Goal: Transaction & Acquisition: Purchase product/service

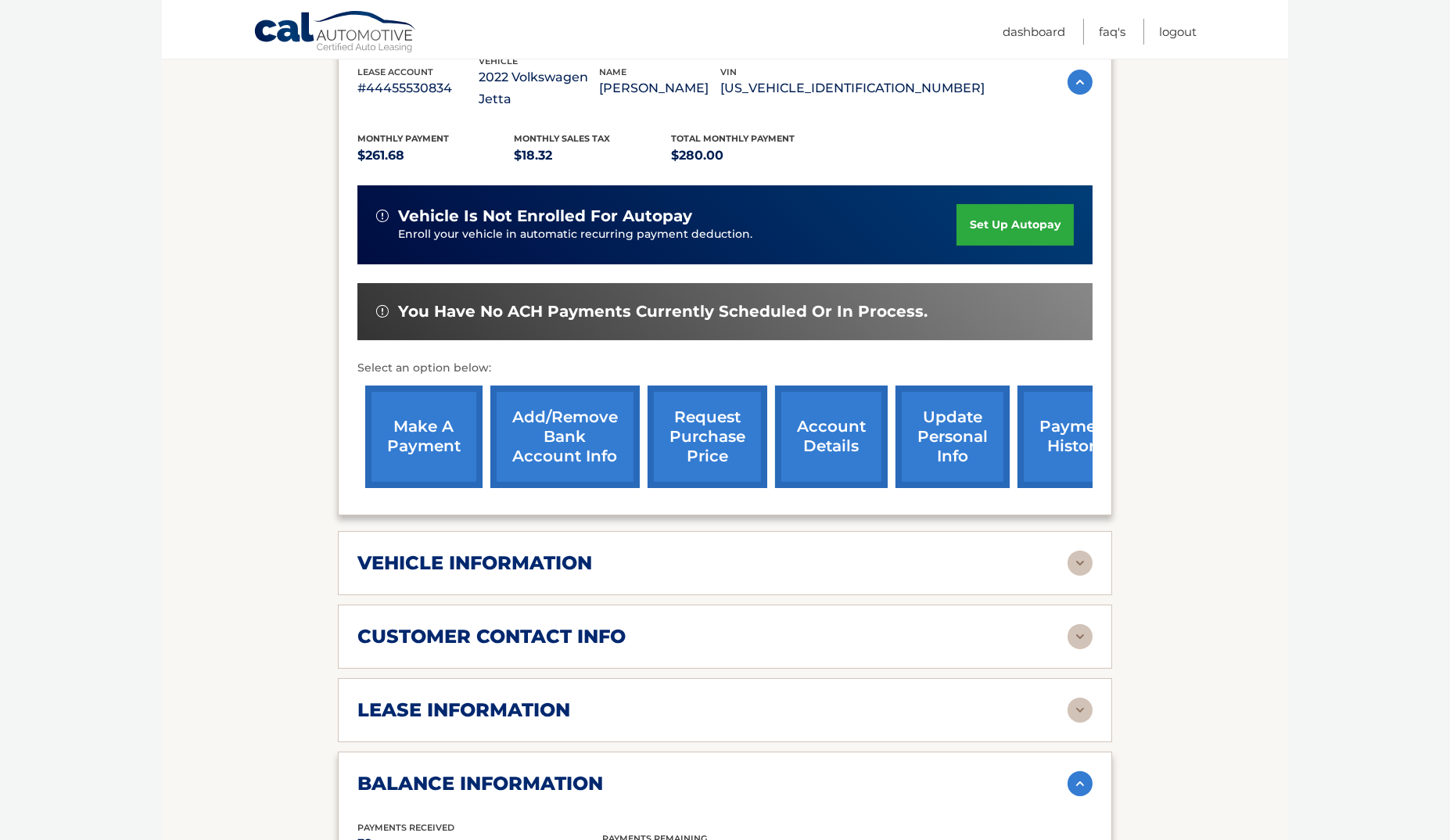
scroll to position [309, 0]
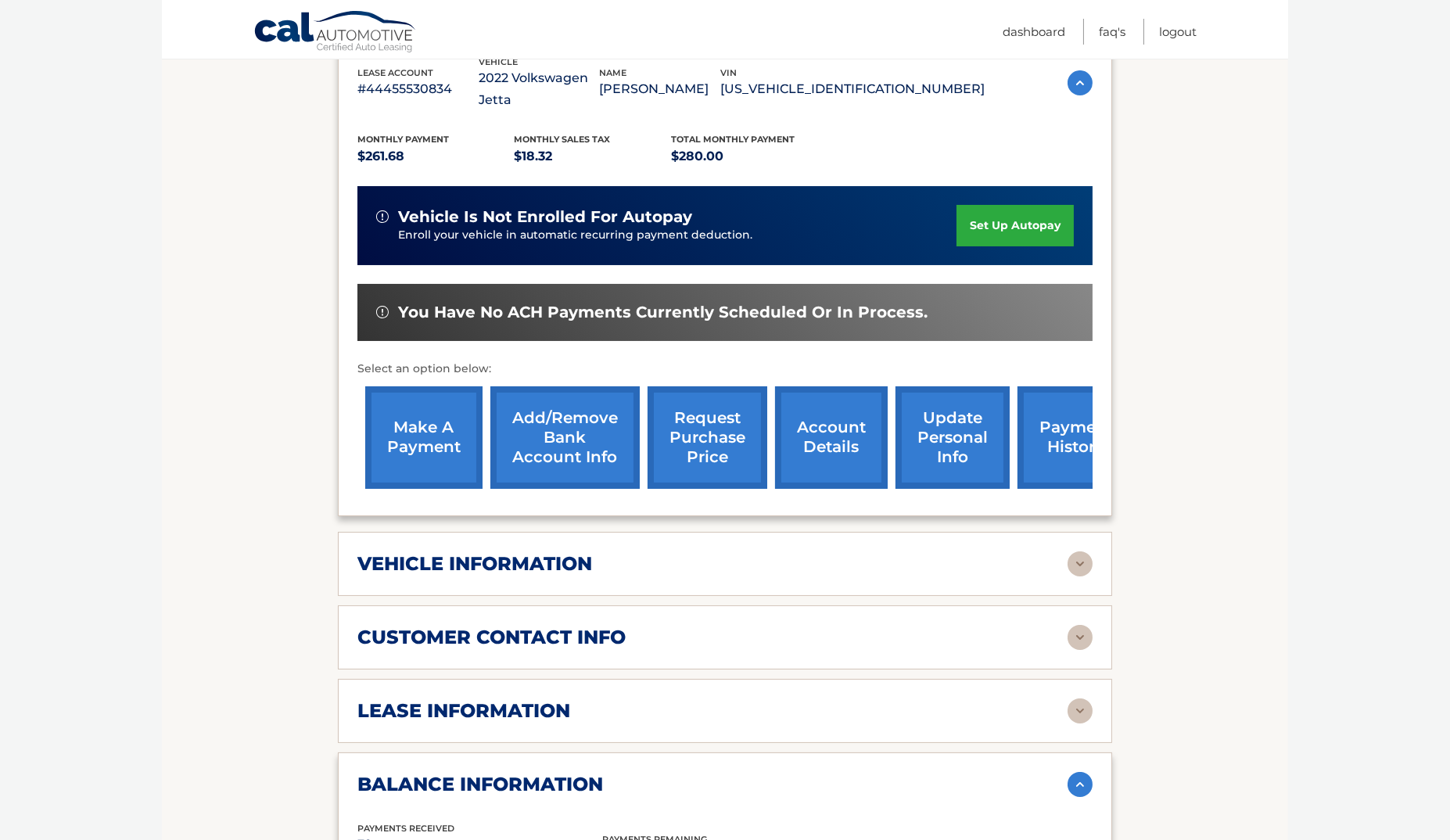
click at [421, 427] on link "make a payment" at bounding box center [424, 437] width 117 height 103
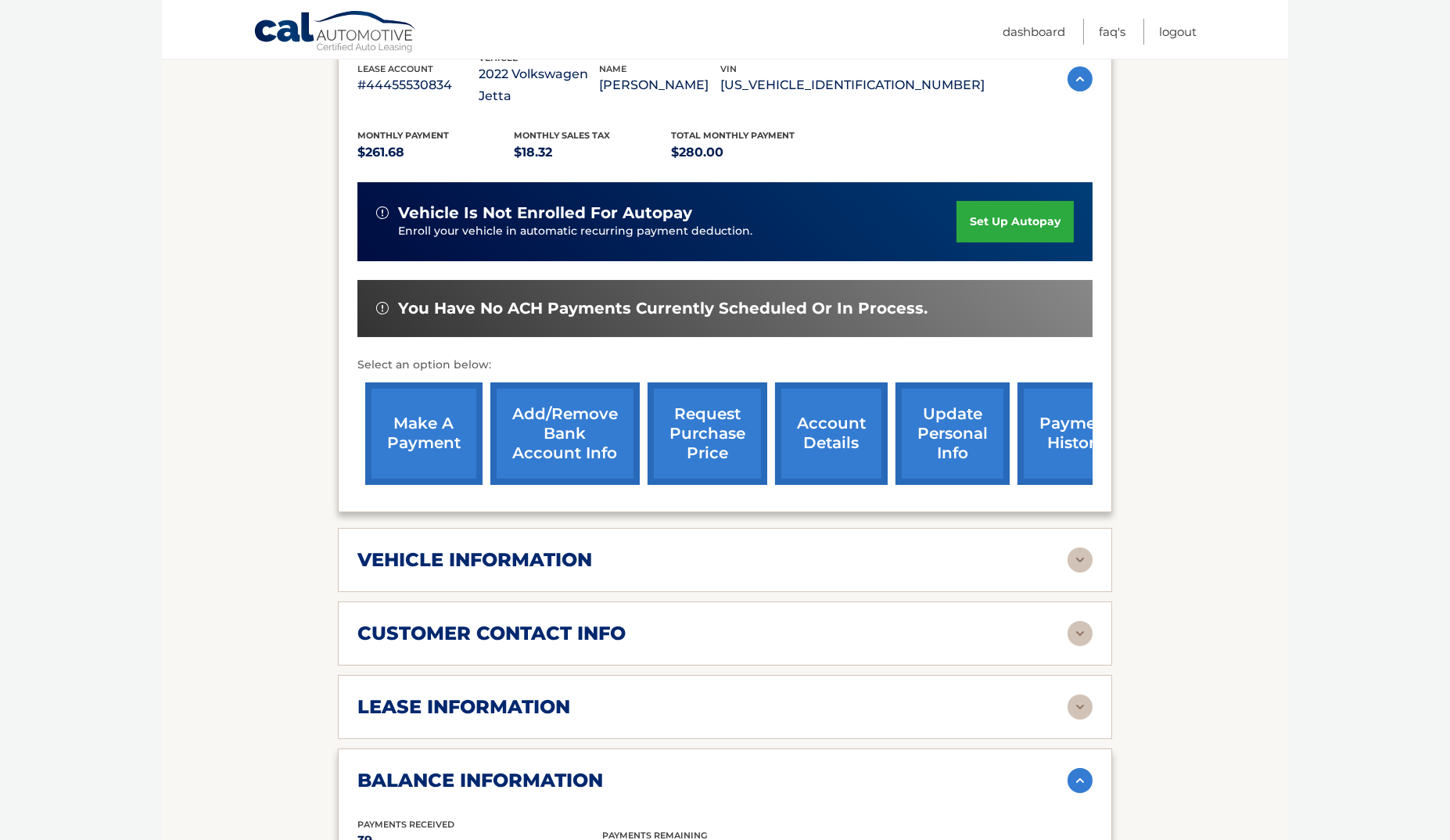
click at [1066, 424] on link "payment history" at bounding box center [1076, 433] width 117 height 103
click at [417, 420] on link "make a payment" at bounding box center [424, 433] width 117 height 103
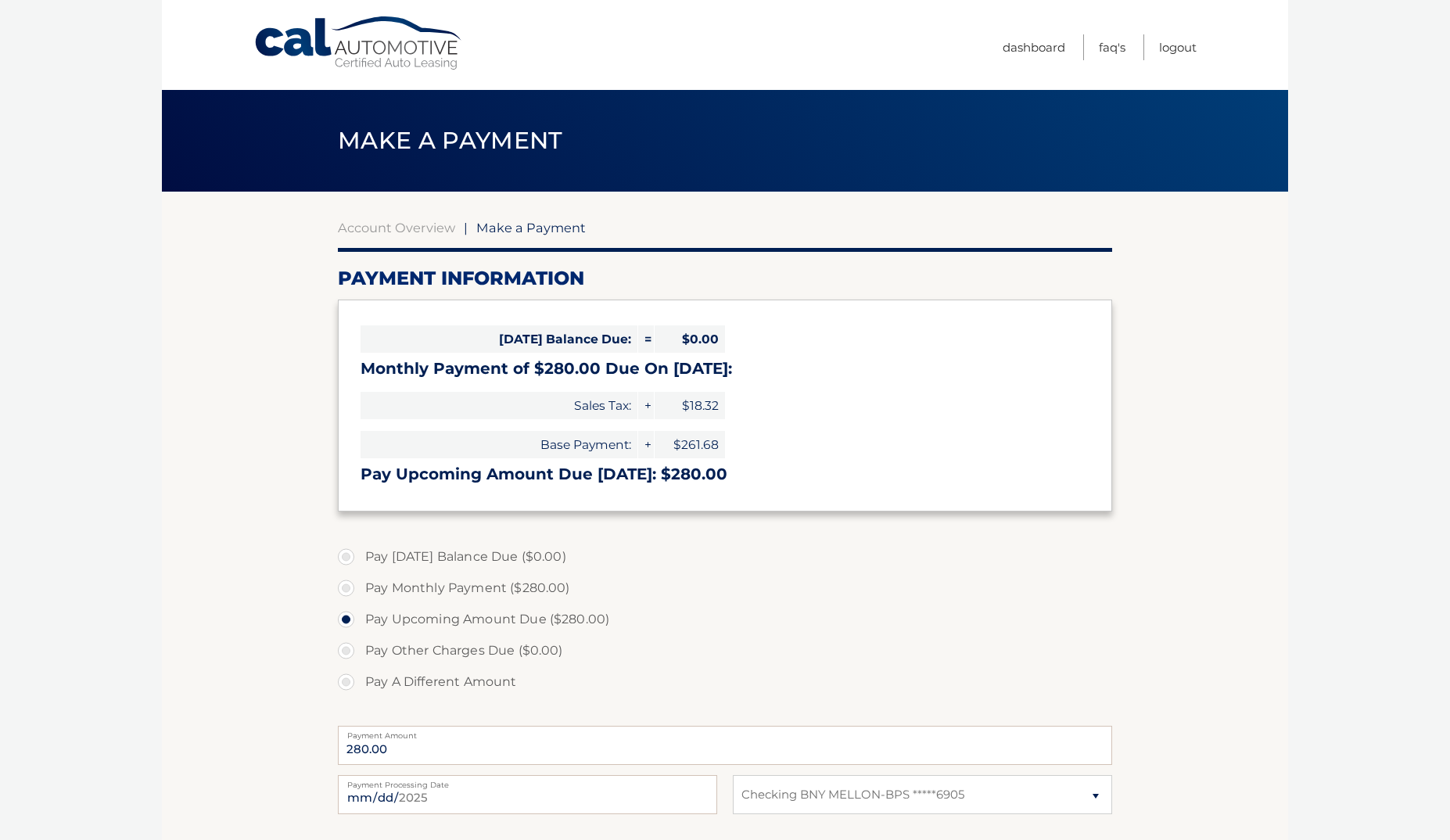
select select "MDY1OTI0Y2EtNWNjNC00MTU3LThhYjYtODVhMjJlOTY4ZWI4"
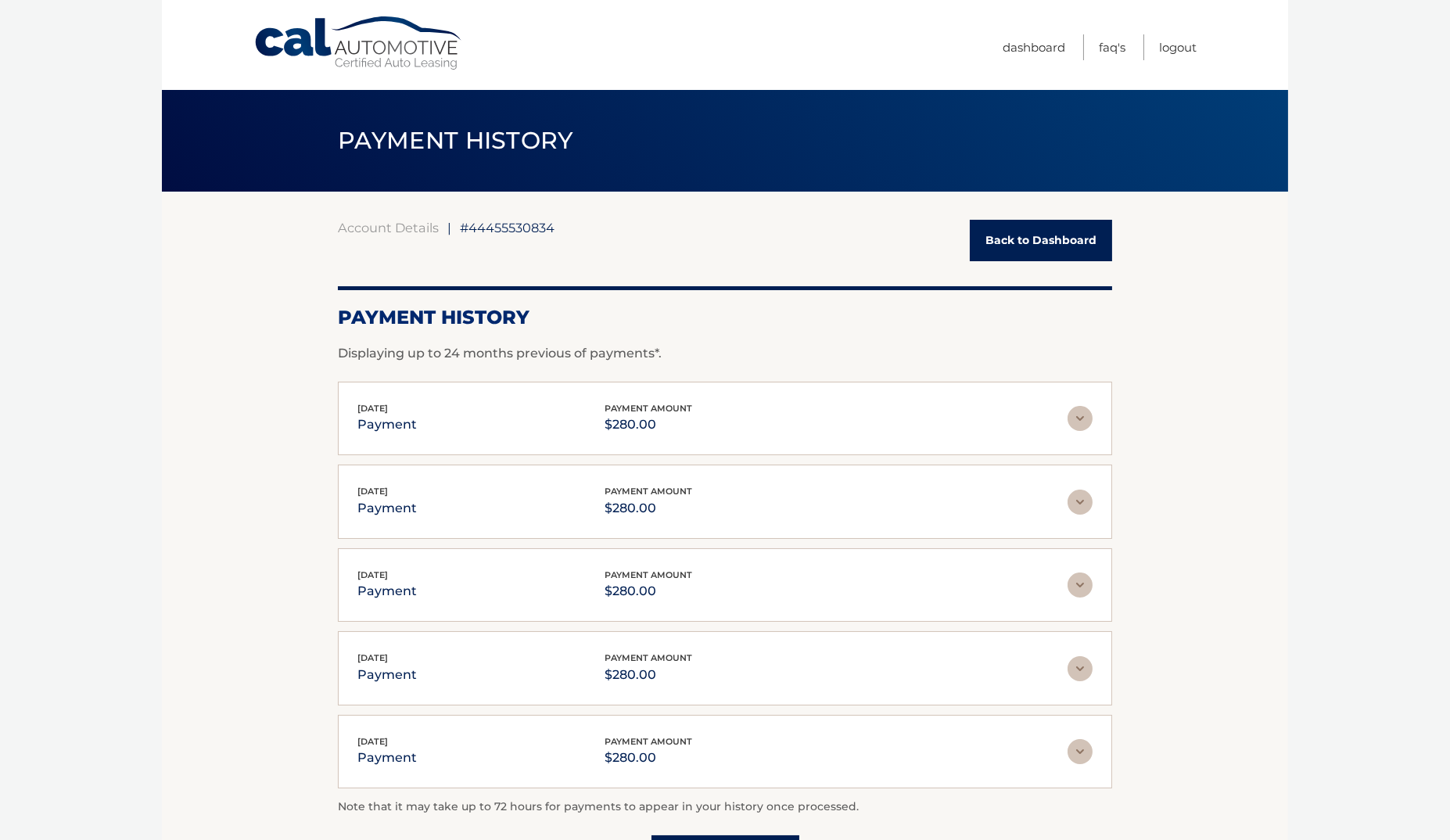
click at [1075, 409] on img at bounding box center [1080, 418] width 25 height 25
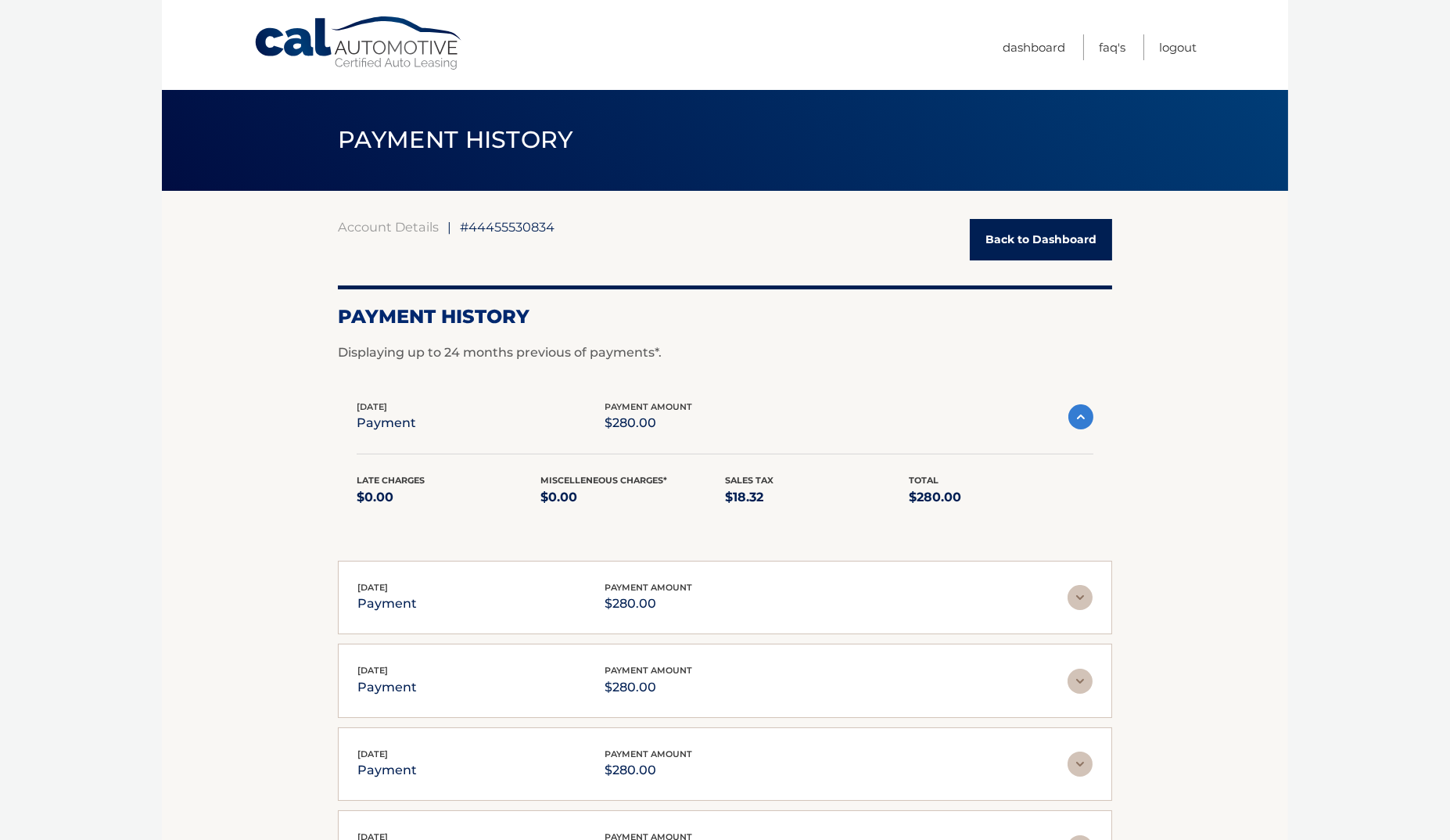
scroll to position [2, 0]
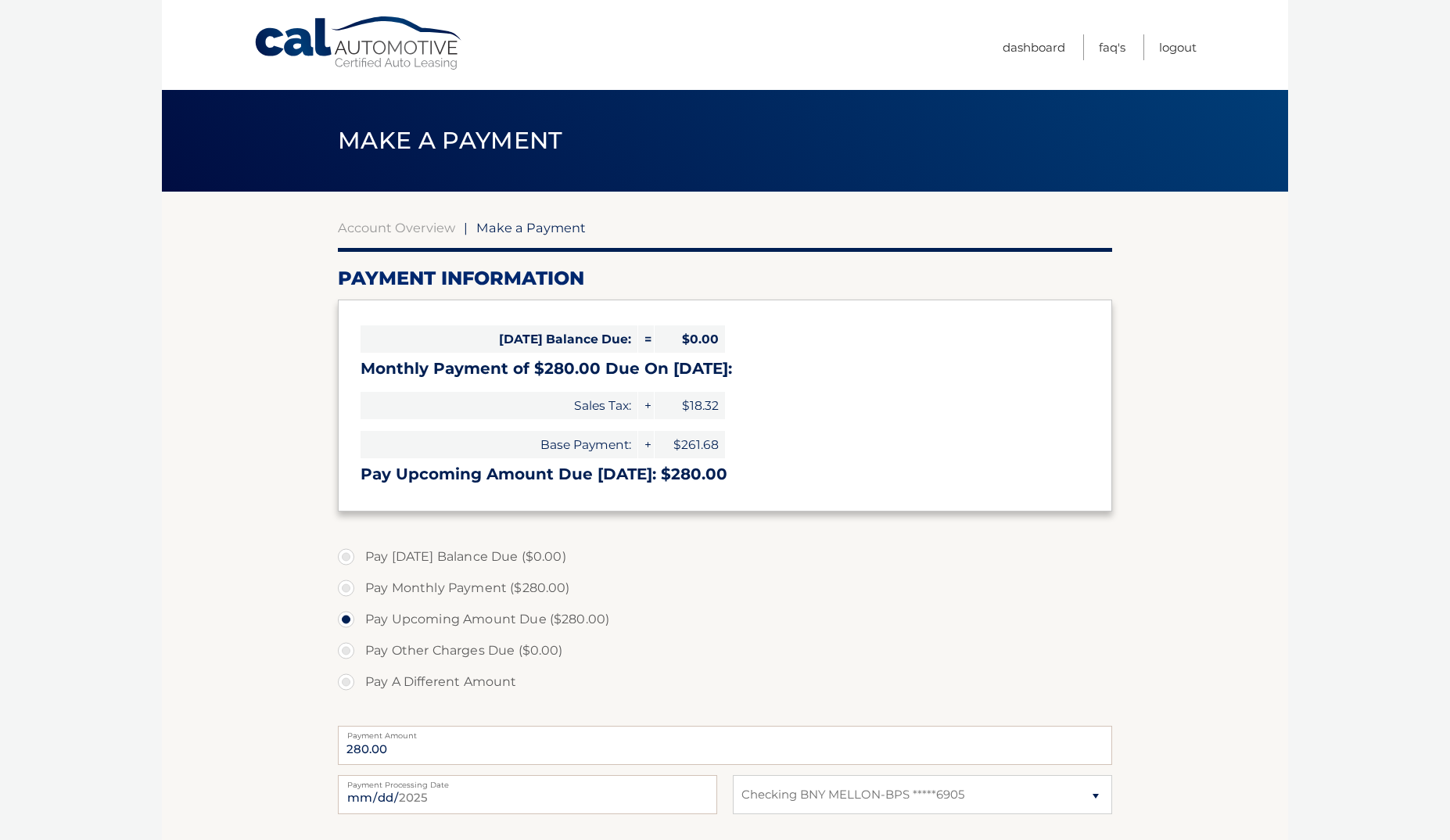
select select "MDY1OTI0Y2EtNWNjNC00MTU3LThhYjYtODVhMjJlOTY4ZWI4"
click at [1037, 45] on link "Dashboard" at bounding box center [1033, 47] width 63 height 26
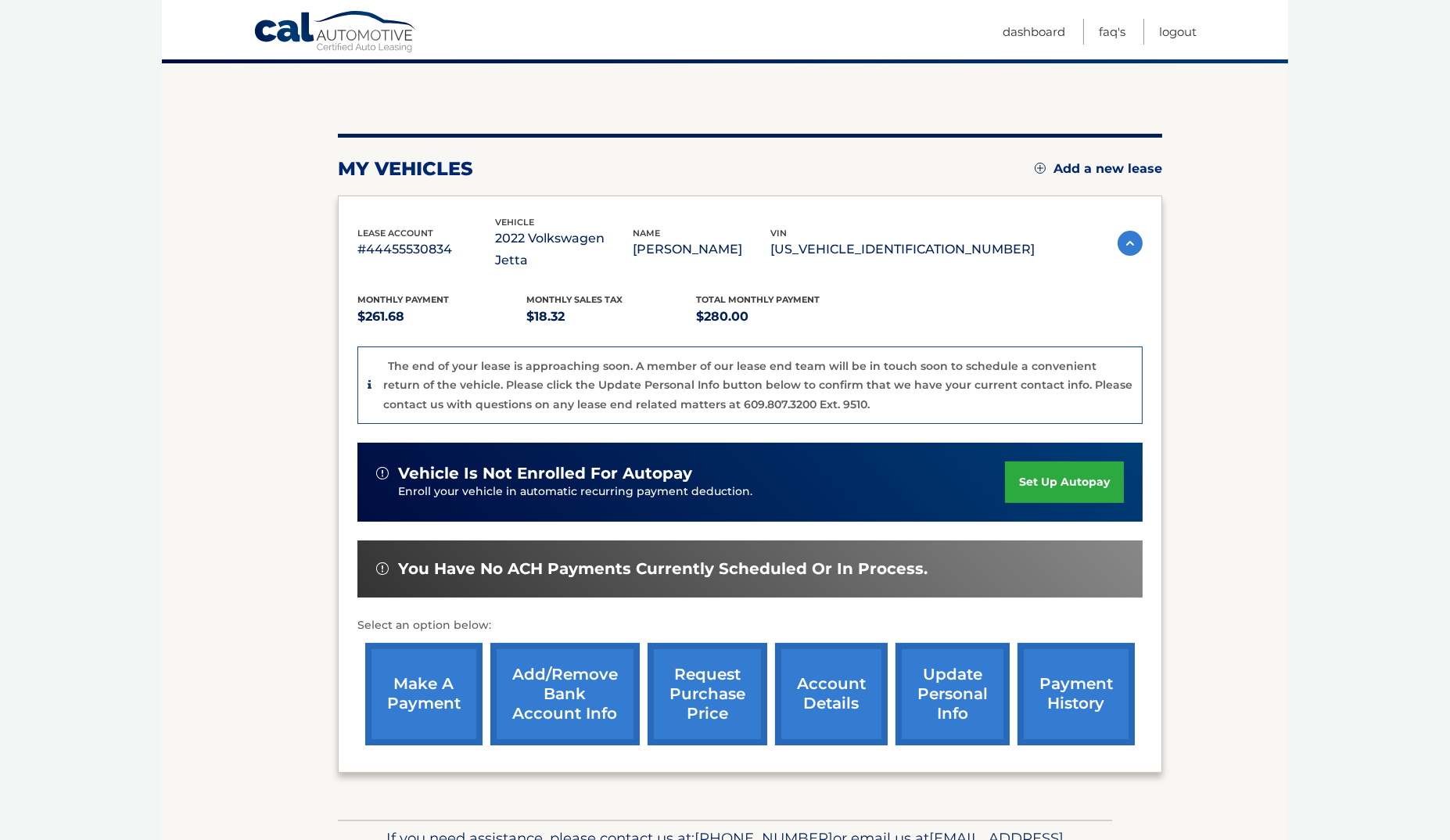
scroll to position [135, 0]
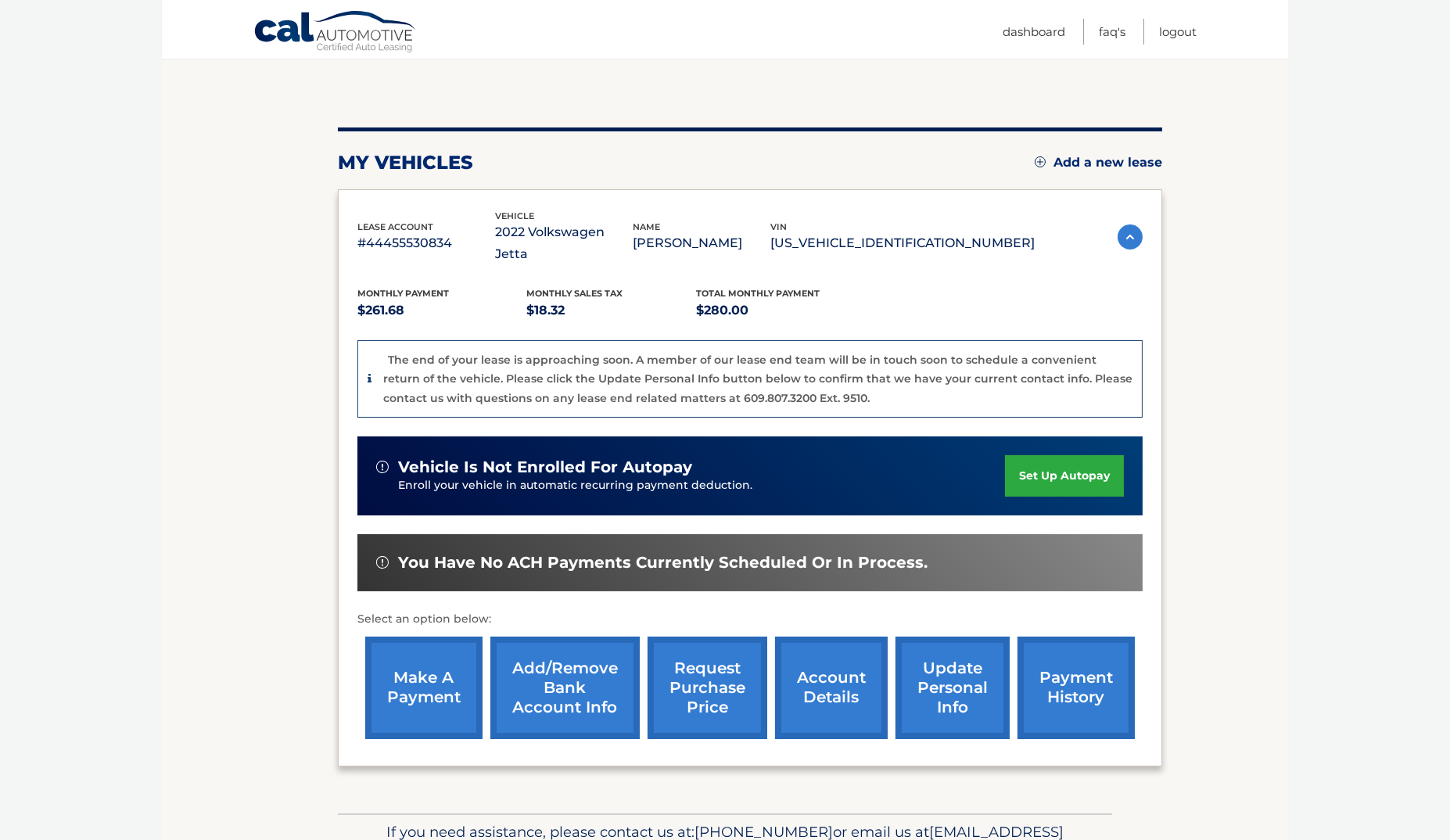
click at [707, 666] on link "request purchase price" at bounding box center [707, 687] width 120 height 103
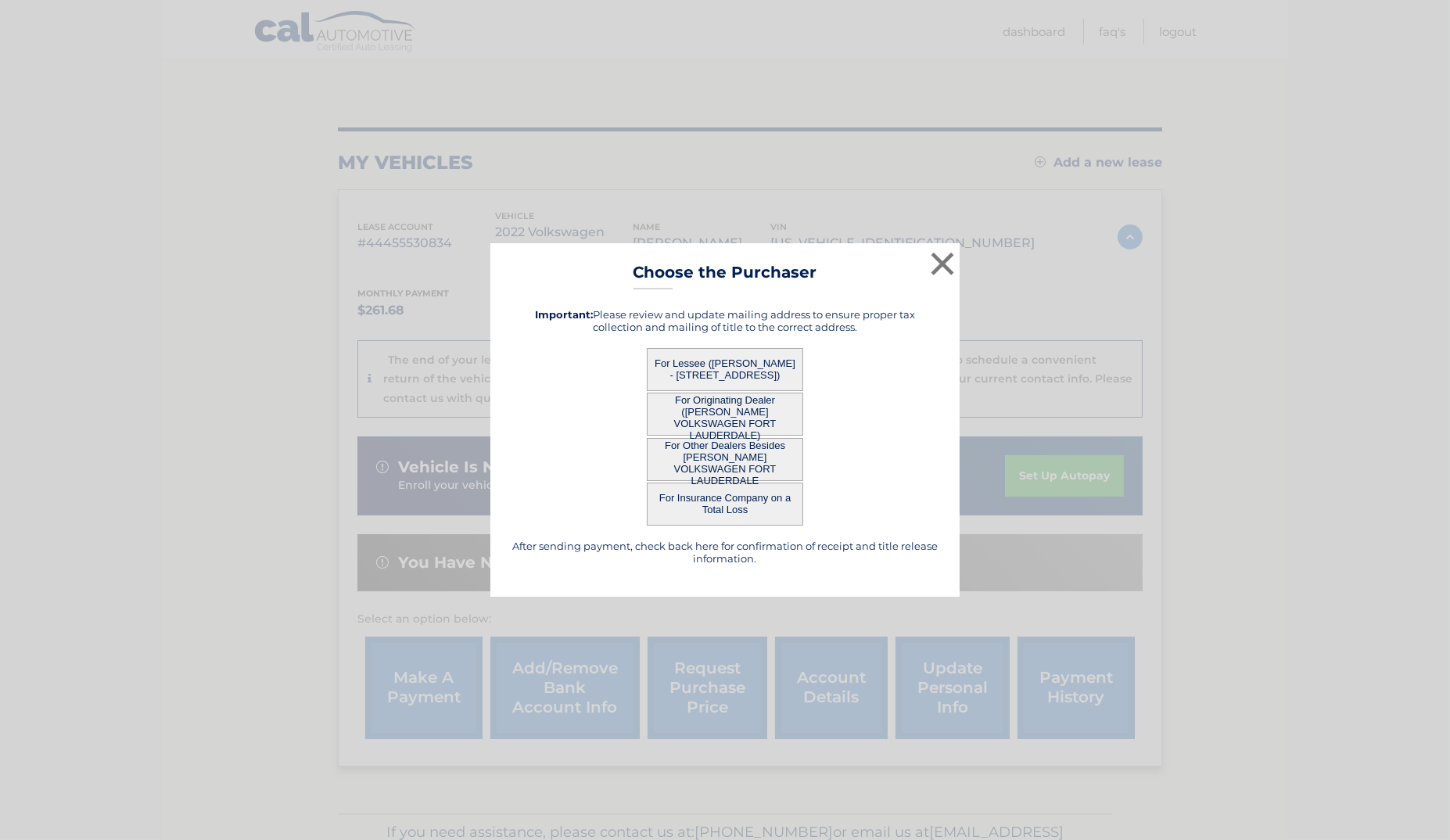
click at [733, 355] on button "For Lessee ([PERSON_NAME] - [STREET_ADDRESS])" at bounding box center [725, 369] width 157 height 43
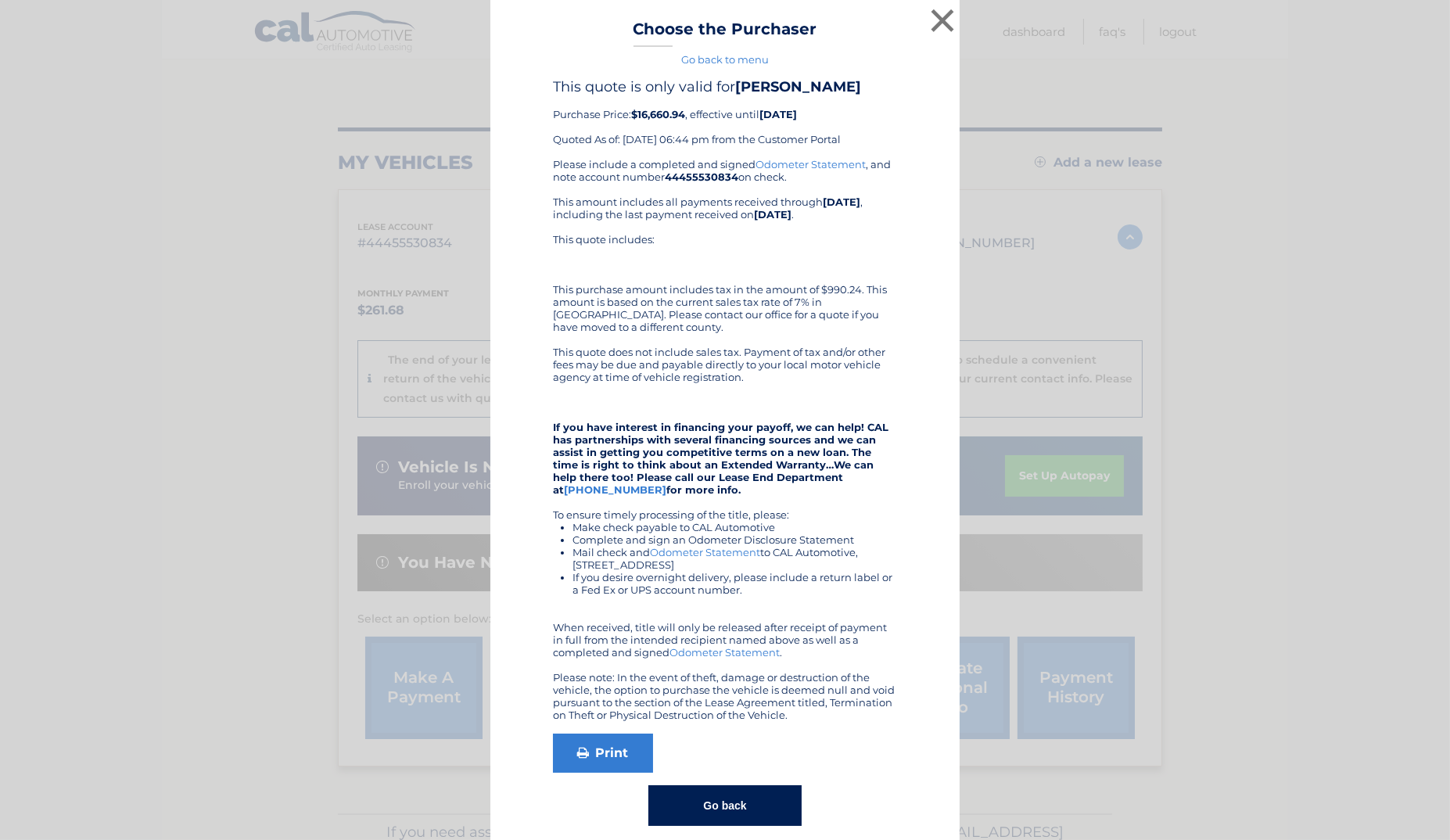
click at [940, 13] on button "×" at bounding box center [943, 20] width 31 height 31
